Goal: Task Accomplishment & Management: Manage account settings

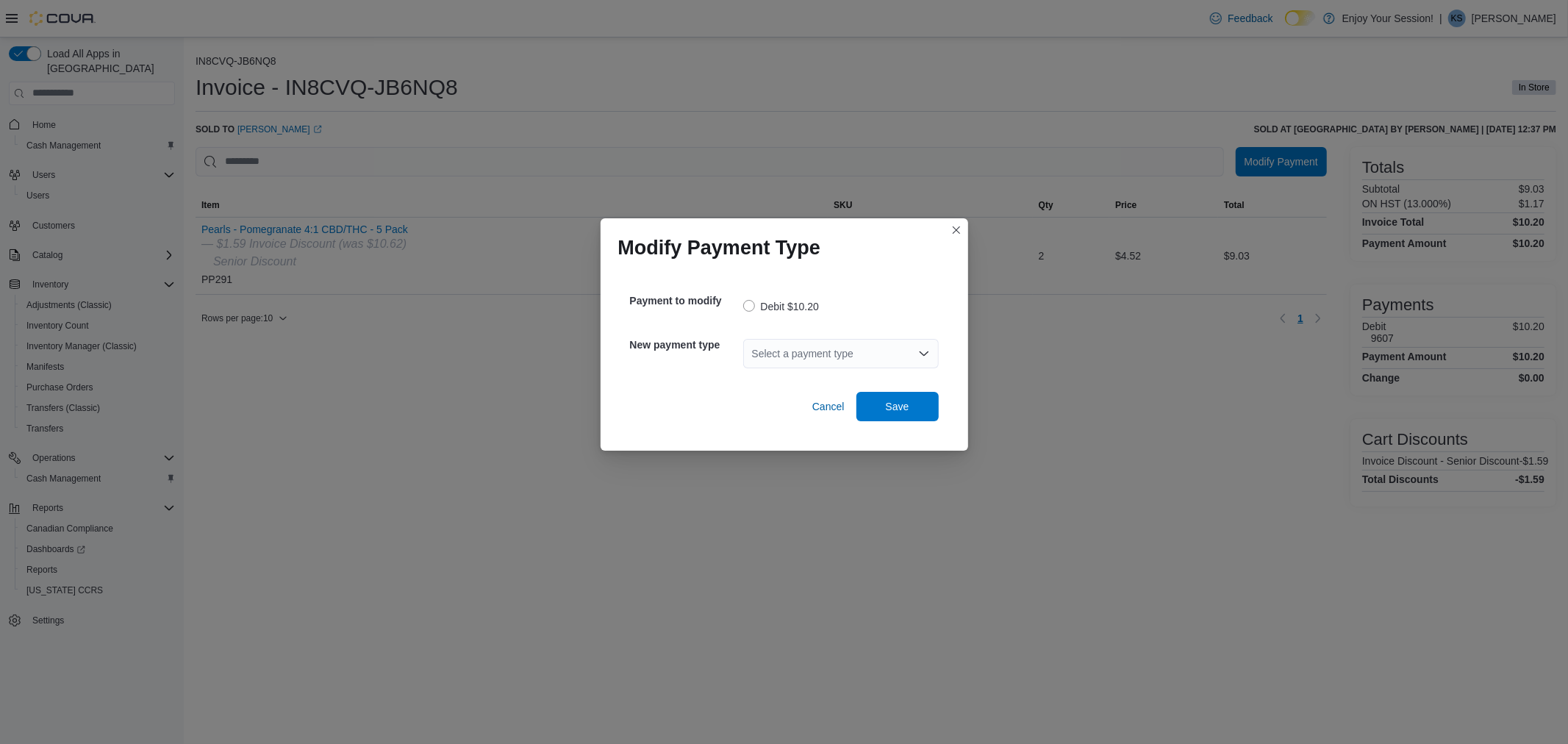
click at [857, 341] on div "Select a payment type" at bounding box center [841, 353] width 196 height 29
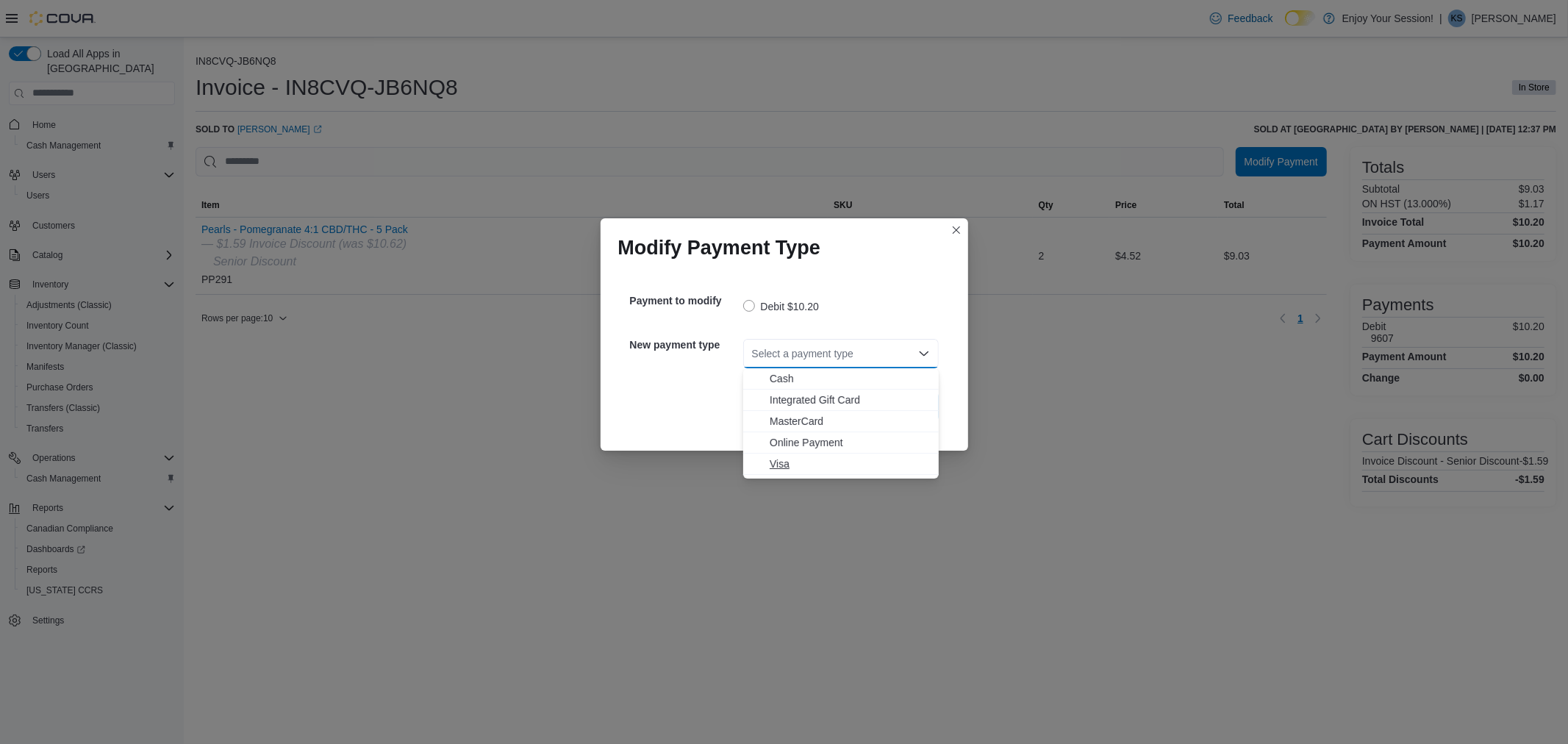
click at [790, 465] on span "Visa" at bounding box center [850, 464] width 160 height 15
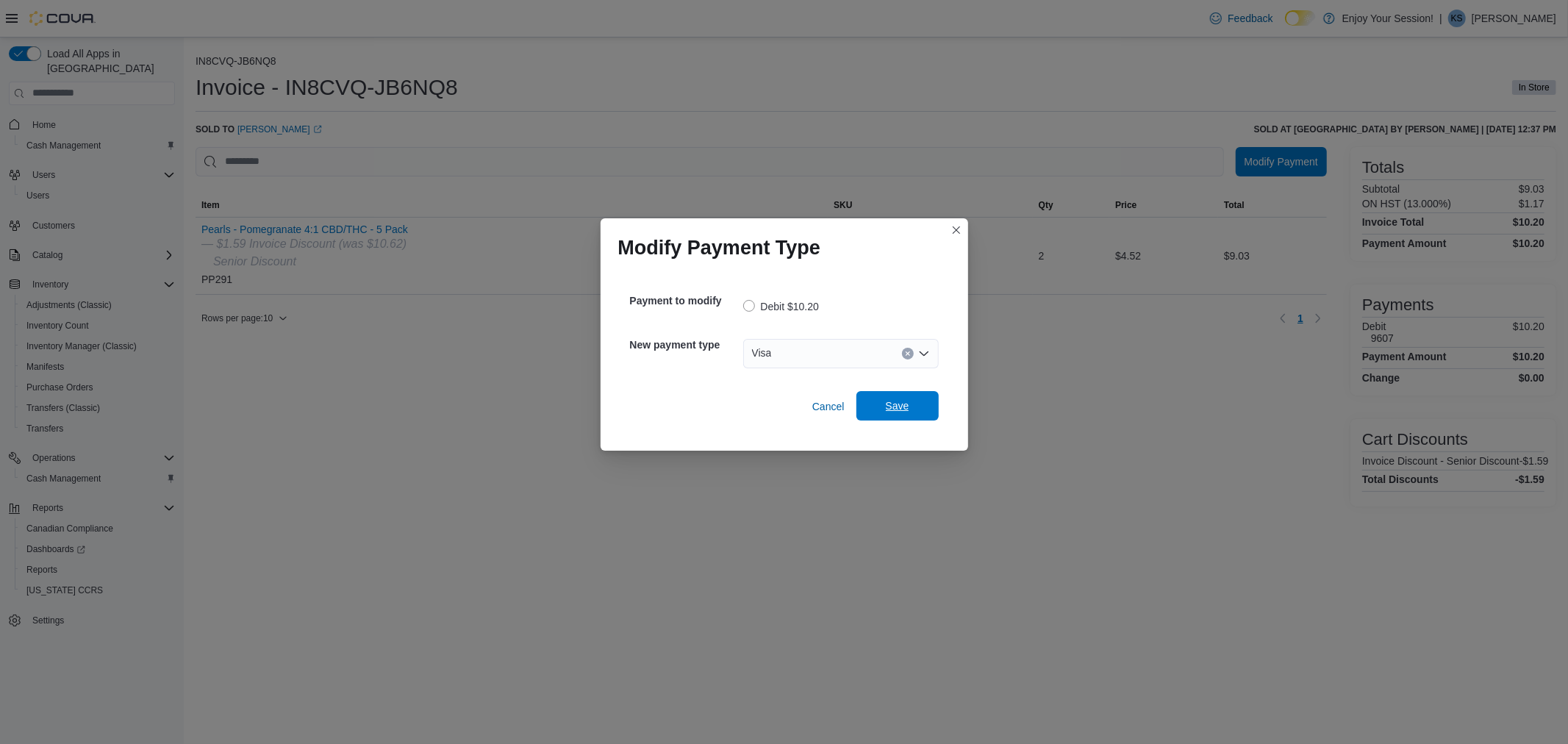
click at [897, 398] on span "Save" at bounding box center [898, 405] width 65 height 29
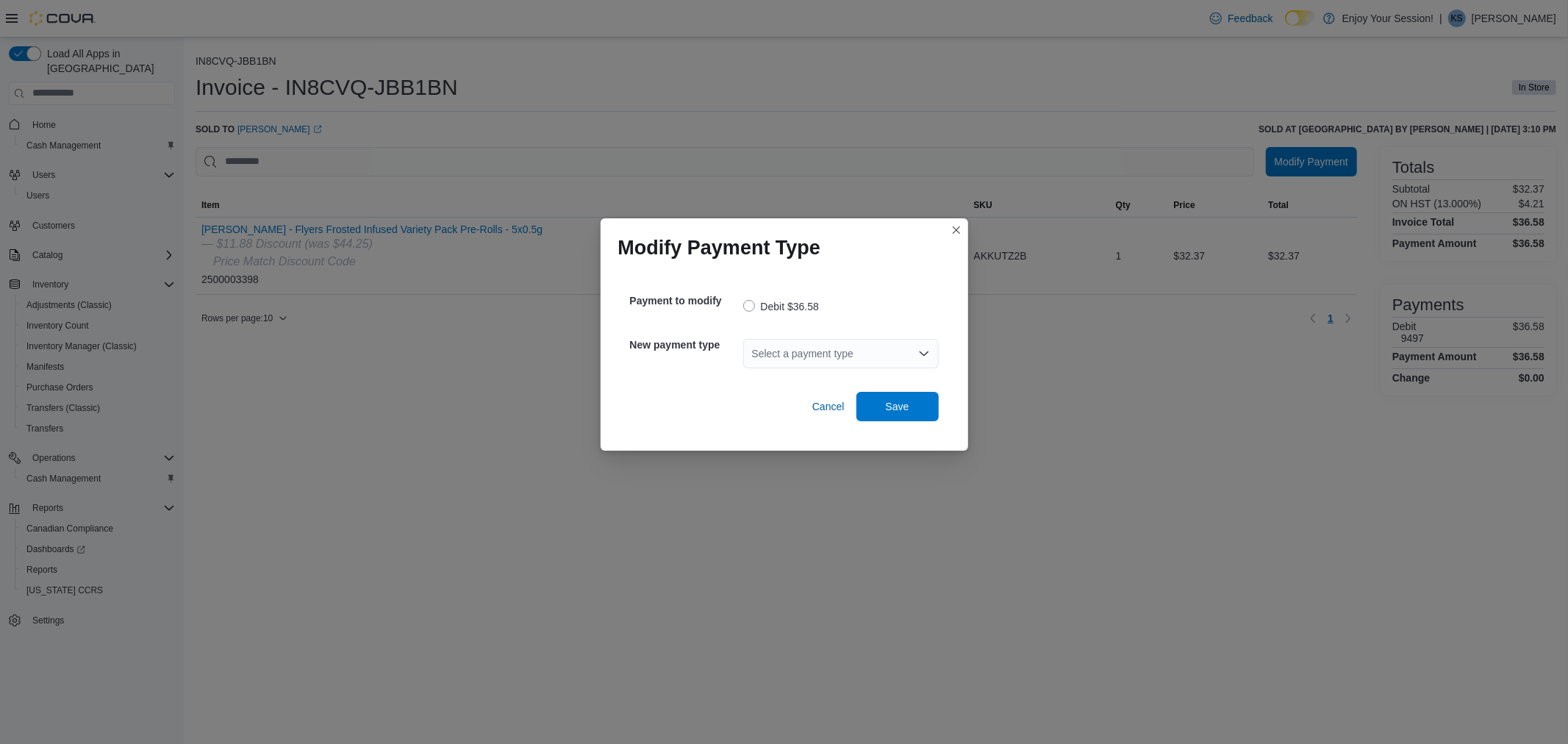
drag, startPoint x: 820, startPoint y: 342, endPoint x: 820, endPoint y: 354, distance: 12.0
click at [820, 343] on div "Select a payment type" at bounding box center [841, 353] width 196 height 29
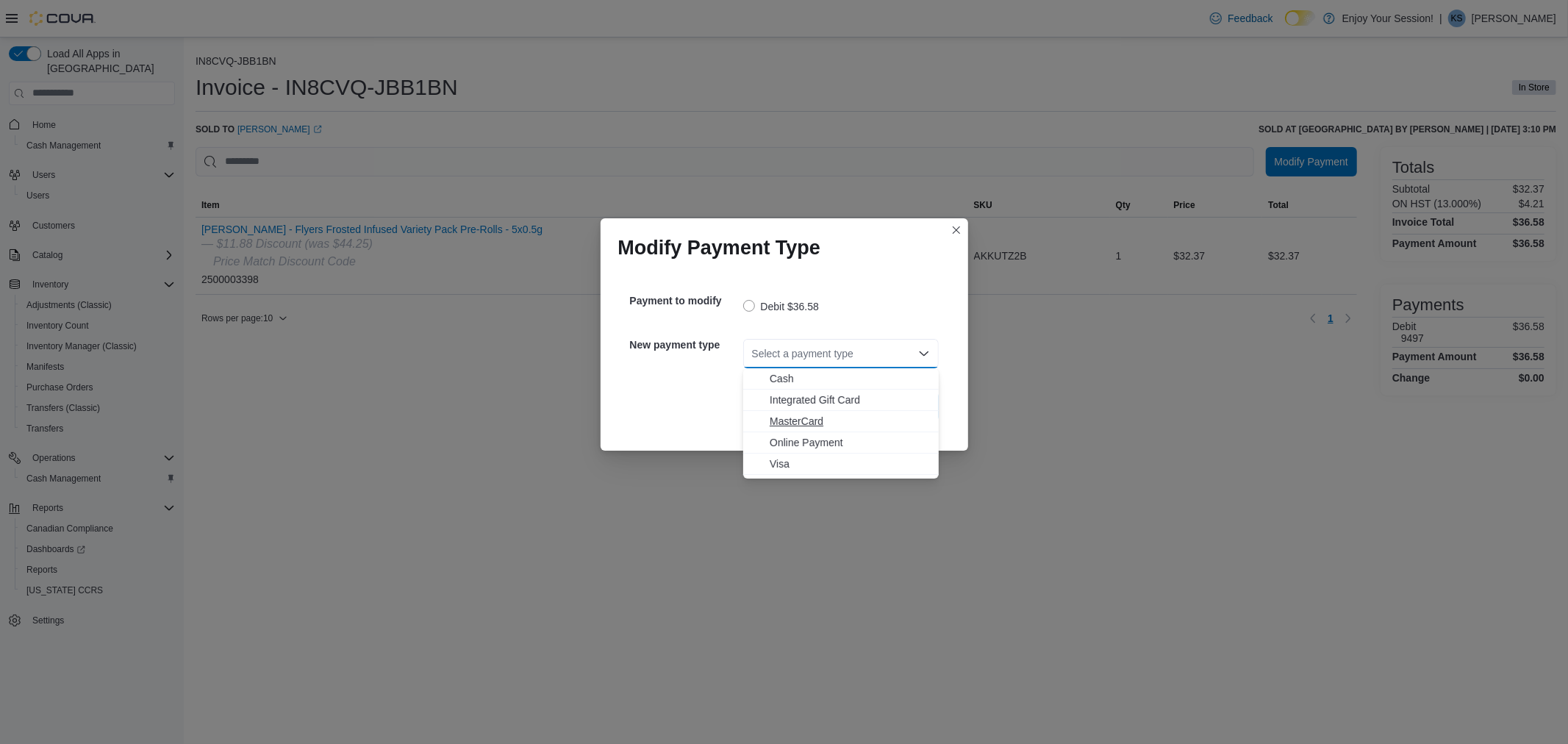
click at [814, 419] on span "MasterCard" at bounding box center [850, 421] width 160 height 15
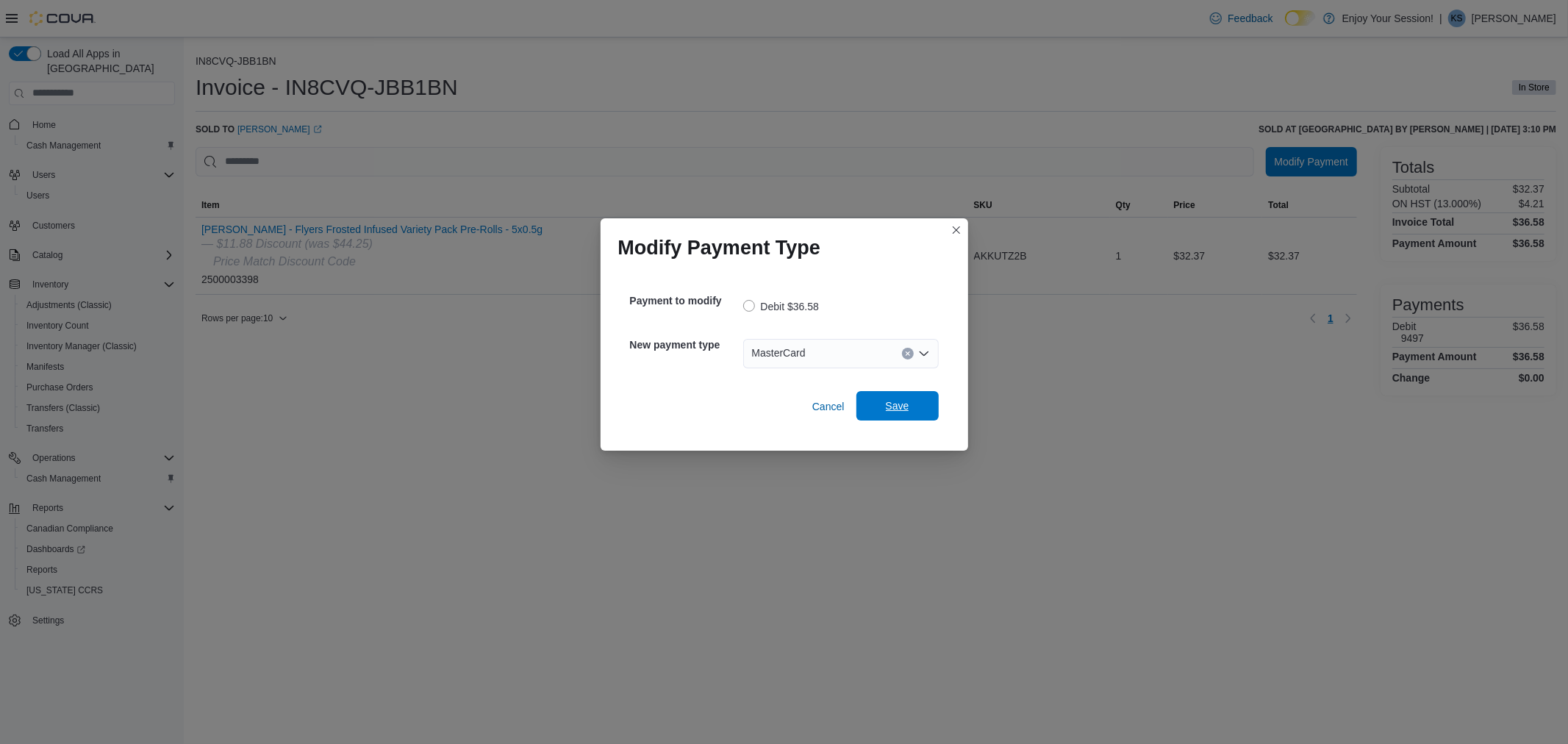
click at [910, 402] on span "Save" at bounding box center [898, 405] width 65 height 29
click at [815, 355] on div "Select a payment type" at bounding box center [841, 353] width 196 height 29
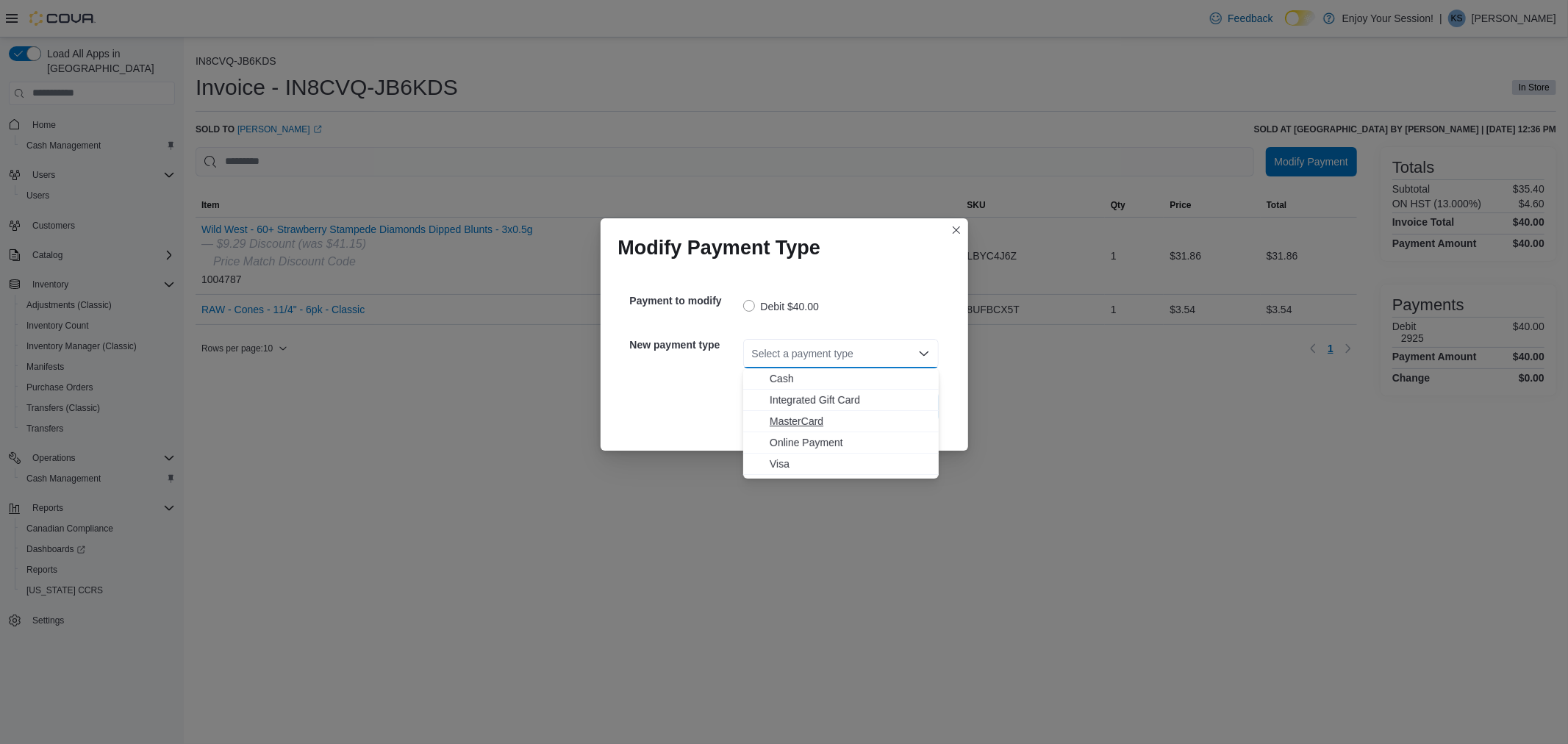
click at [825, 422] on span "MasterCard" at bounding box center [850, 421] width 160 height 15
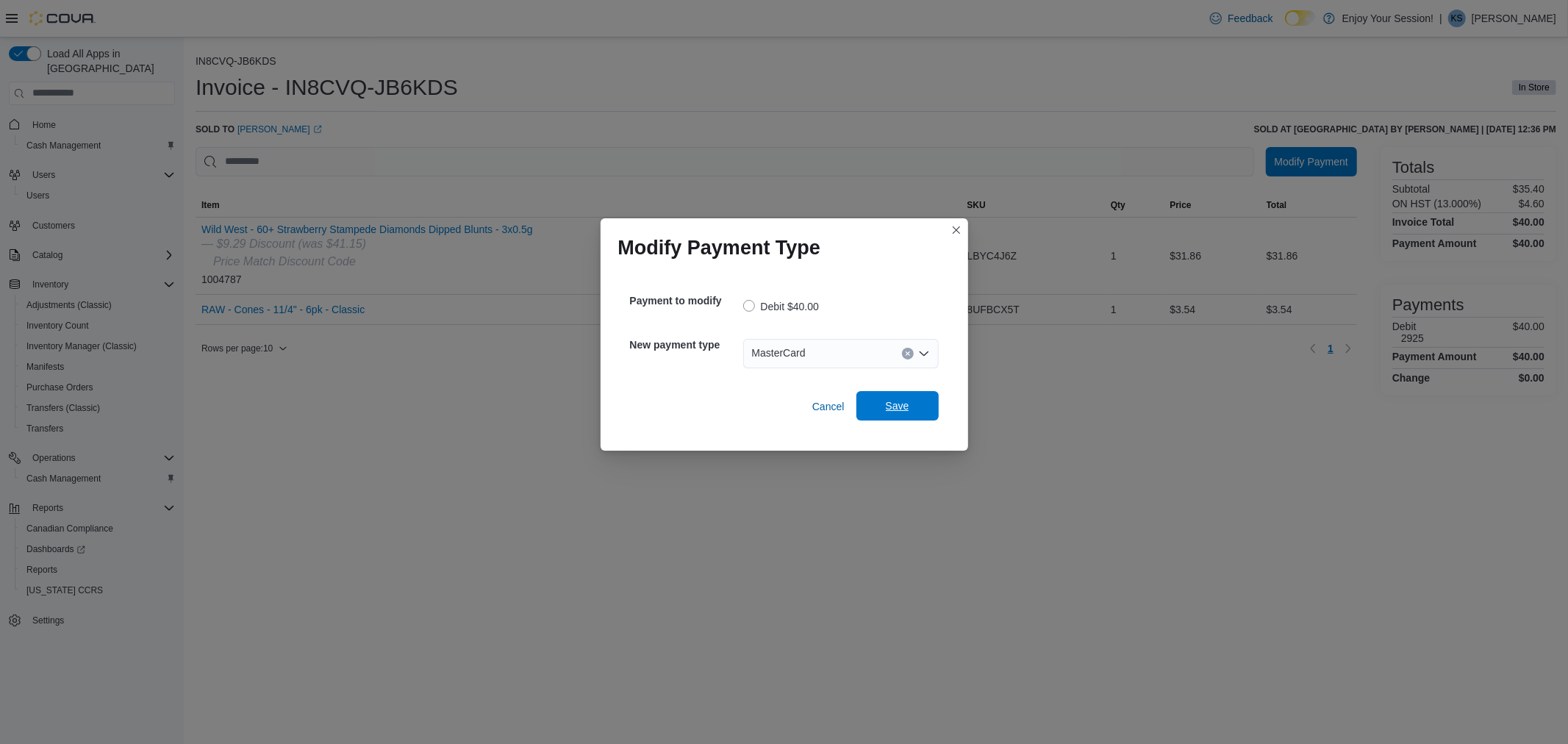
click at [910, 408] on span "Save" at bounding box center [898, 405] width 65 height 29
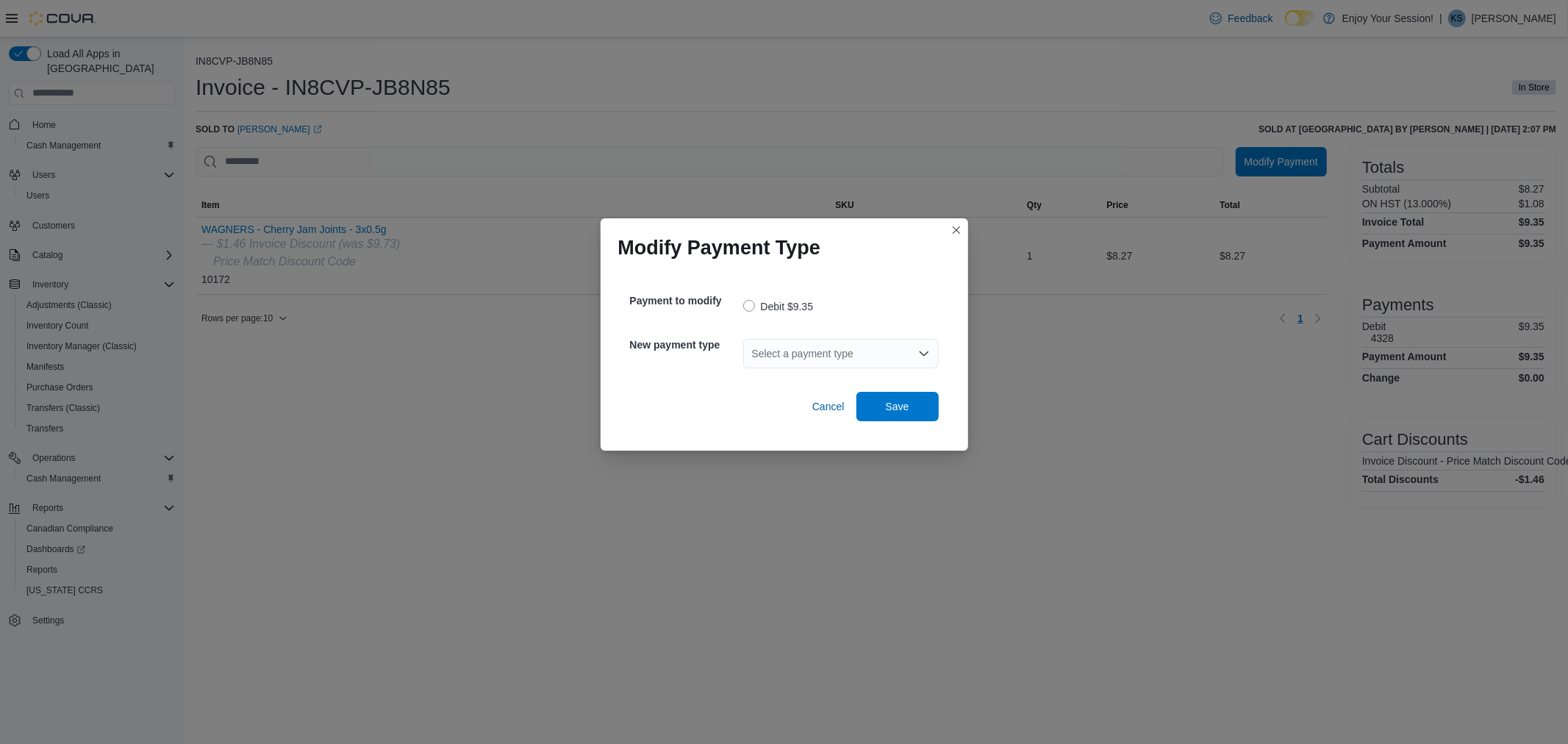
click at [844, 340] on div "Select a payment type" at bounding box center [841, 353] width 196 height 29
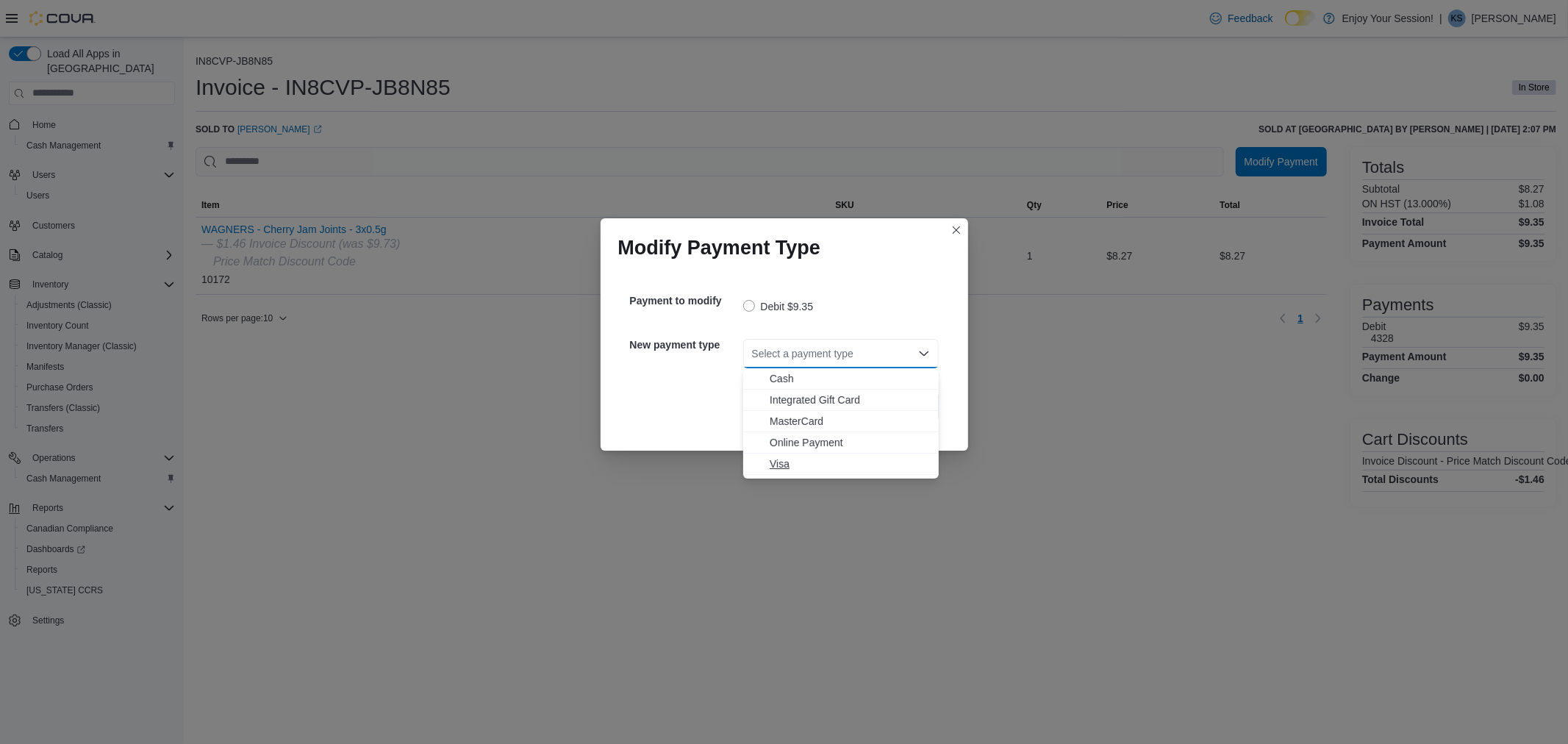
click at [817, 470] on span "Visa" at bounding box center [850, 464] width 160 height 15
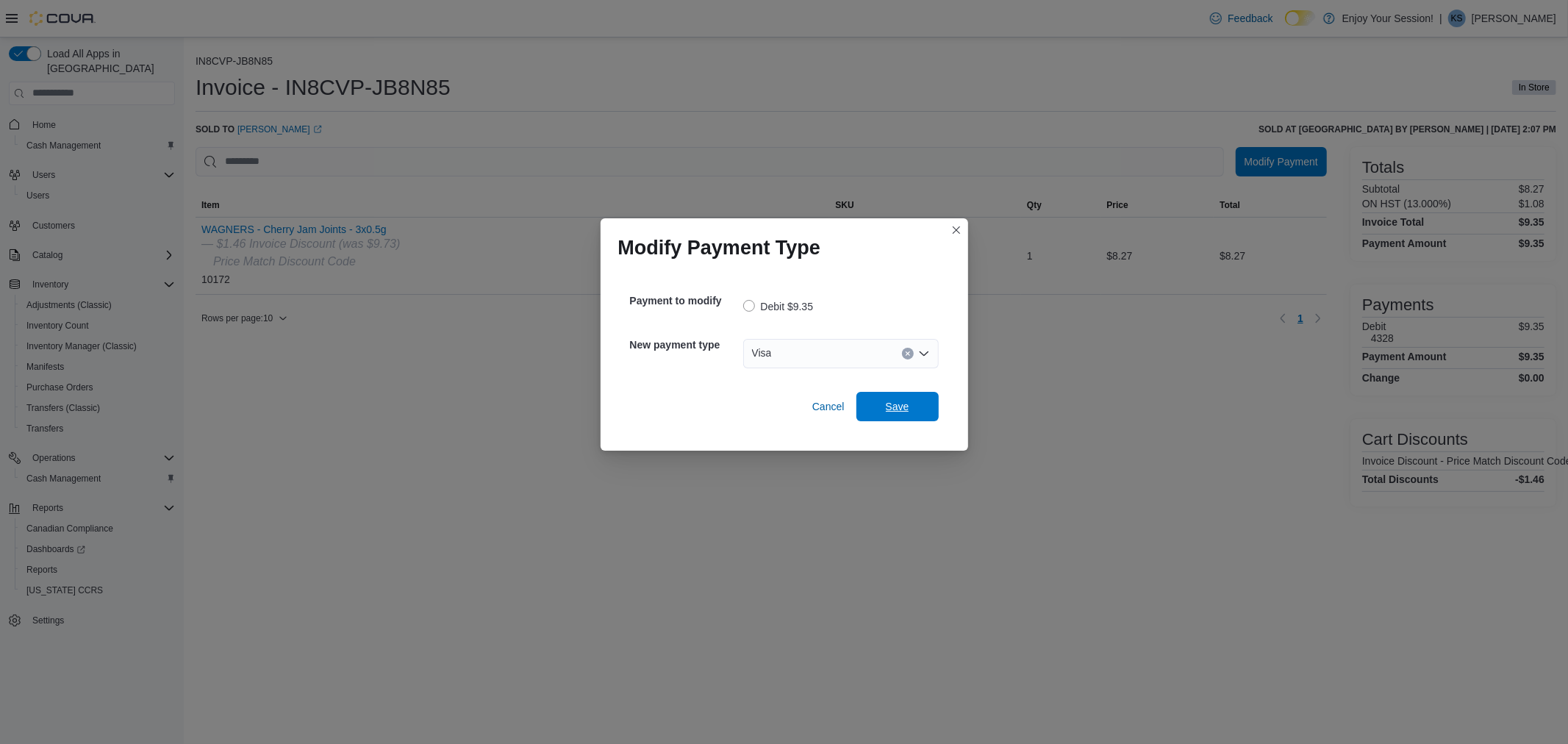
drag, startPoint x: 885, startPoint y: 403, endPoint x: 861, endPoint y: 386, distance: 29.4
click at [887, 402] on span "Save" at bounding box center [898, 406] width 24 height 15
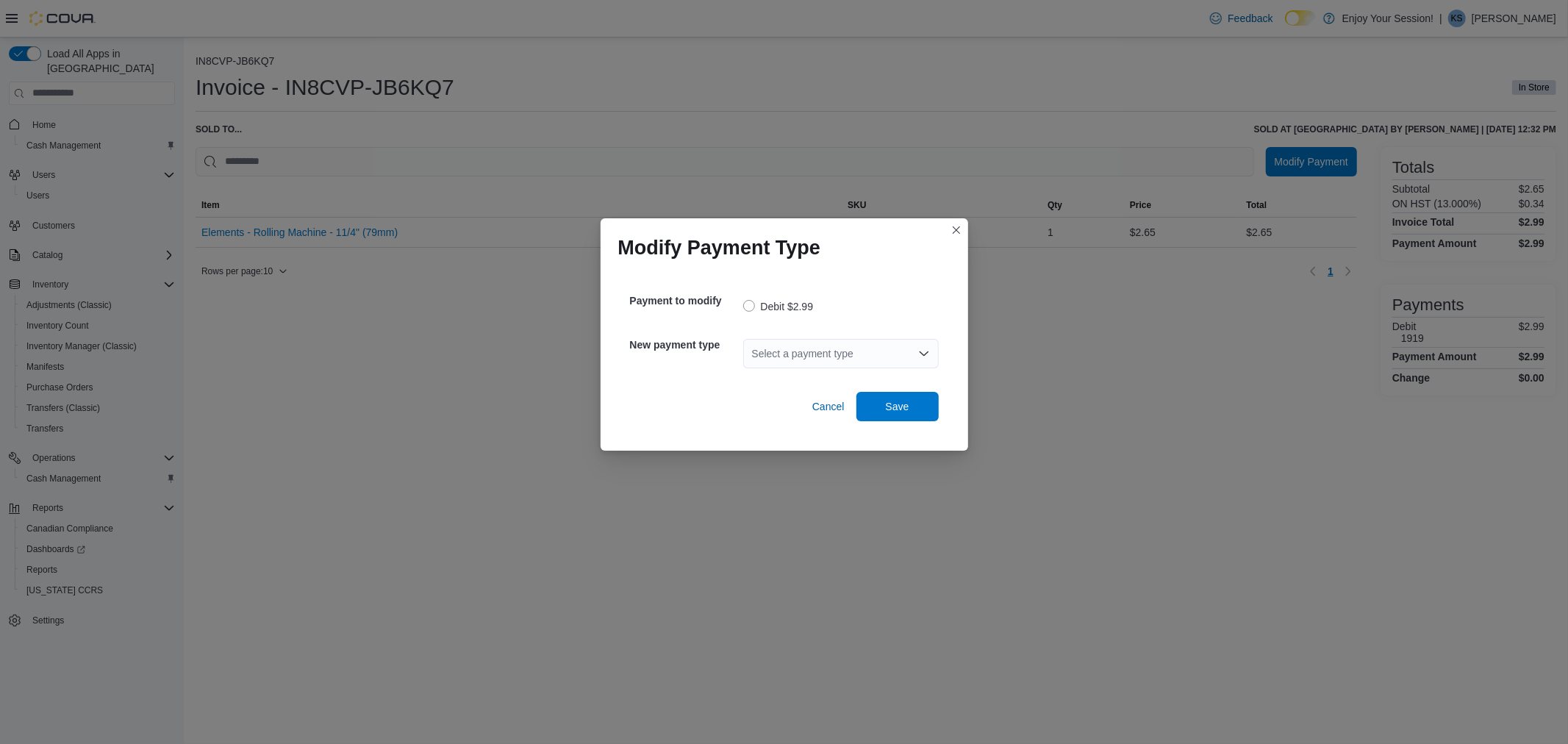
click at [851, 358] on div "Select a payment type" at bounding box center [841, 353] width 196 height 29
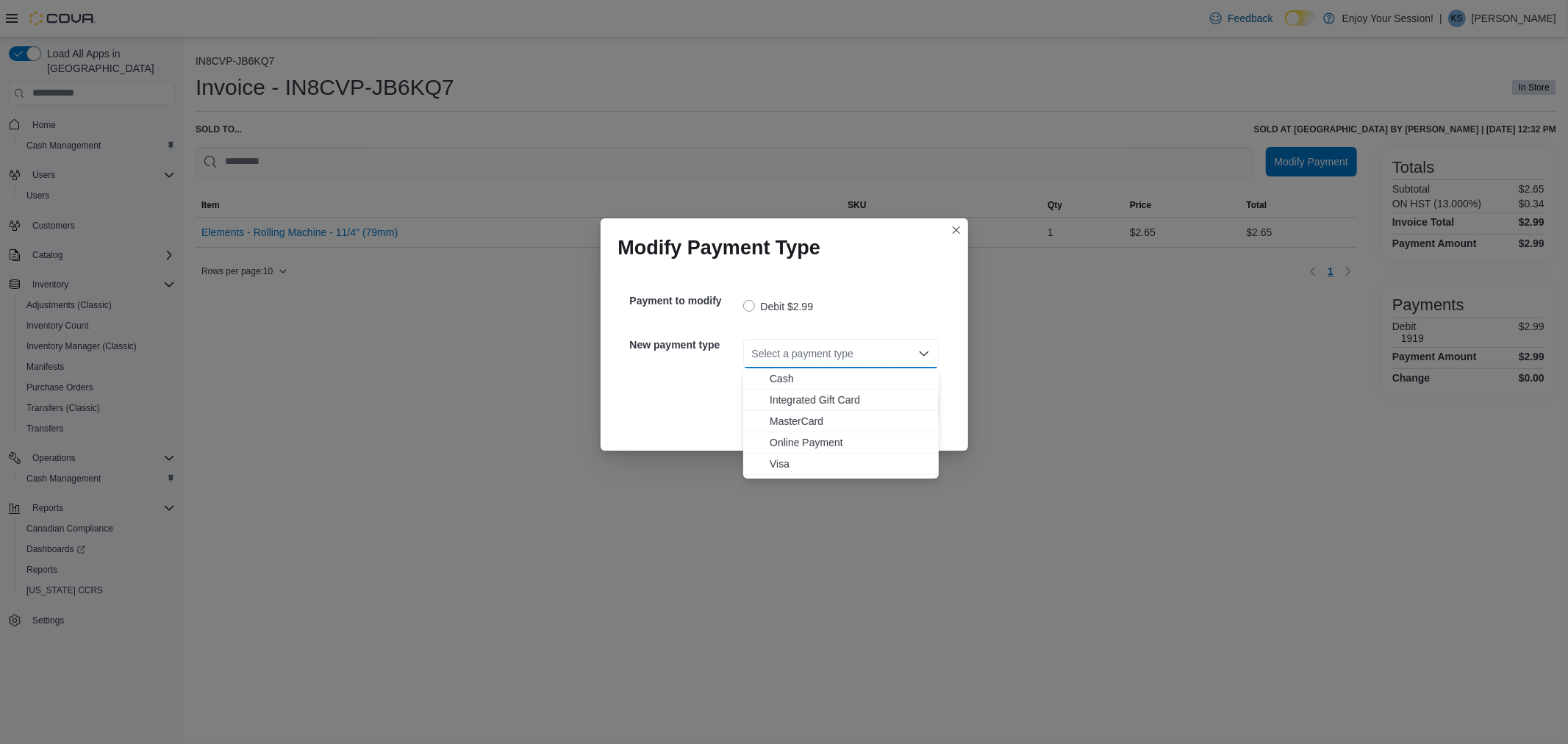
click at [803, 466] on span "Visa" at bounding box center [850, 464] width 160 height 15
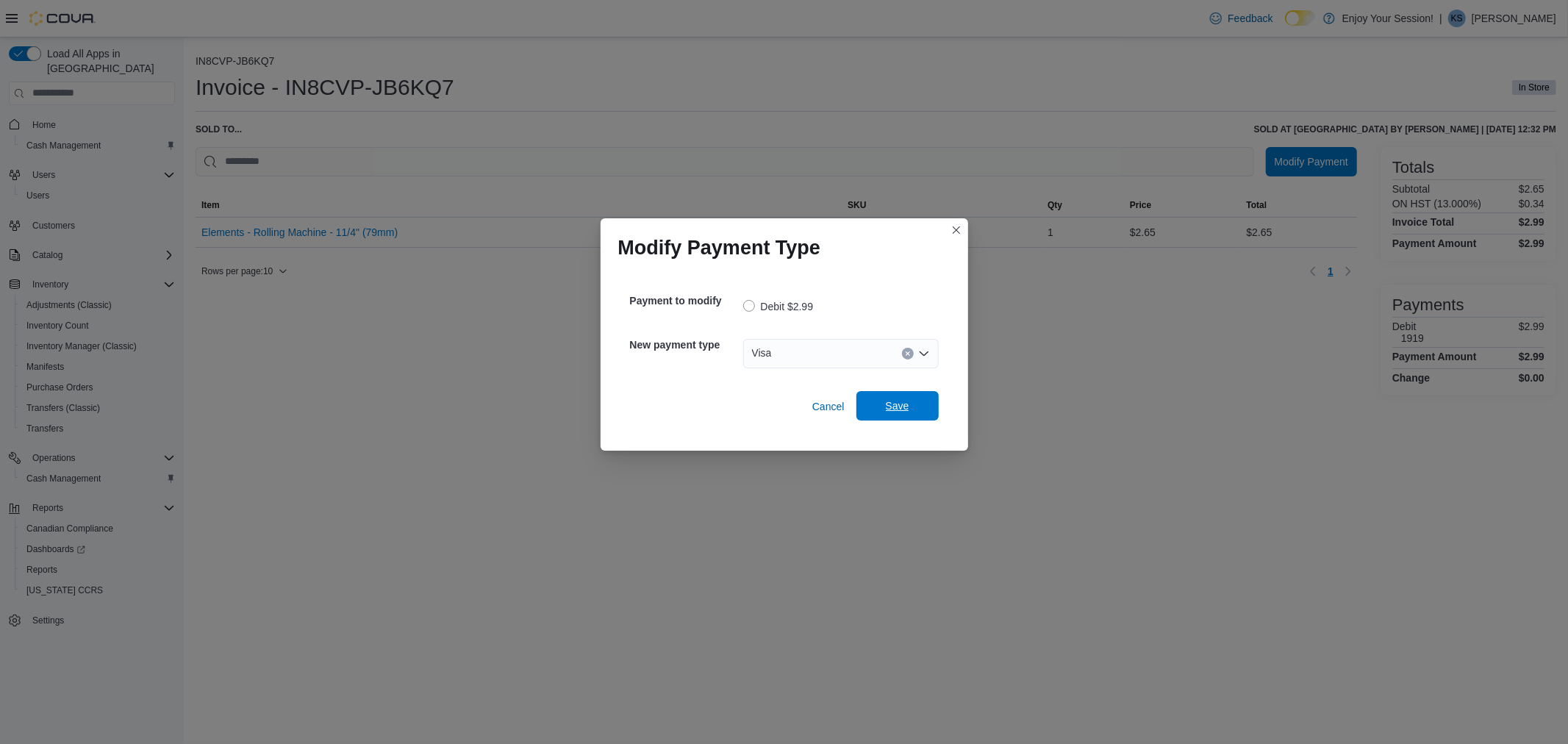
click at [897, 400] on span "Save" at bounding box center [898, 405] width 24 height 15
